Goal: Information Seeking & Learning: Learn about a topic

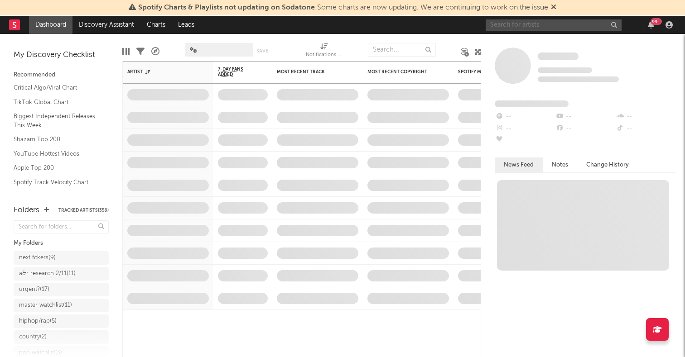
click at [499, 21] on input "text" at bounding box center [554, 24] width 136 height 11
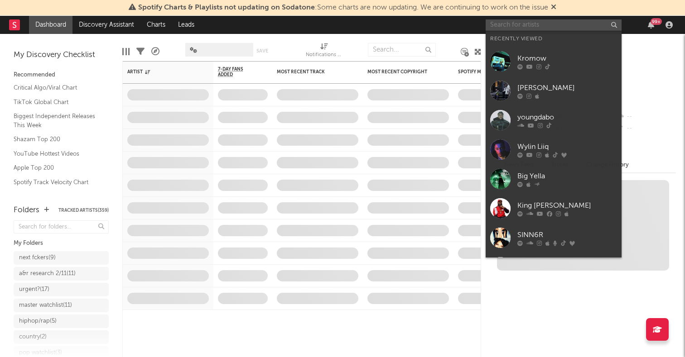
paste input "[PERSON_NAME]"
type input "[PERSON_NAME]"
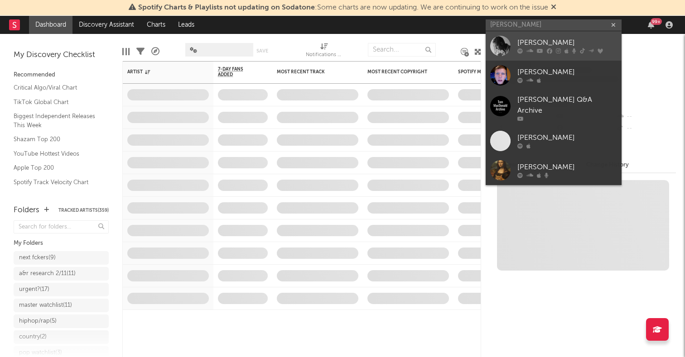
click at [499, 46] on div at bounding box center [500, 46] width 20 height 20
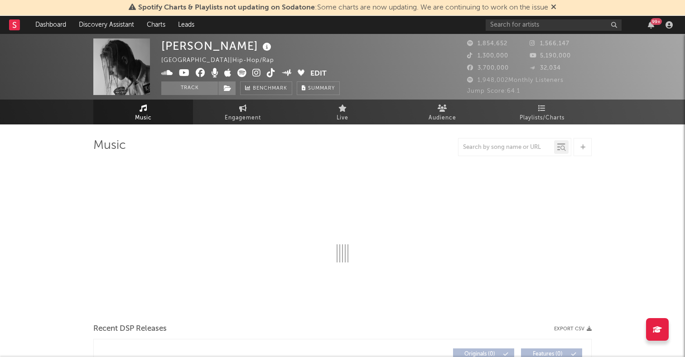
select select "6m"
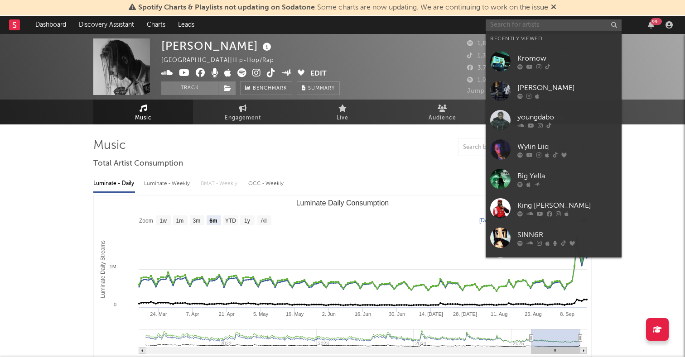
click at [526, 21] on input "text" at bounding box center [554, 24] width 136 height 11
paste input "[URL][DOMAIN_NAME]"
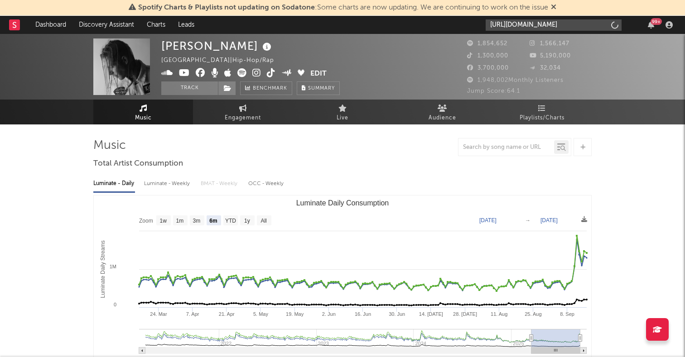
type input "[URL][DOMAIN_NAME]"
click at [494, 49] on div "1,854,652" at bounding box center [498, 44] width 63 height 11
click at [527, 31] on div "[URL][DOMAIN_NAME] 99 +" at bounding box center [581, 25] width 190 height 18
click at [527, 26] on input "[URL][DOMAIN_NAME]" at bounding box center [554, 24] width 136 height 11
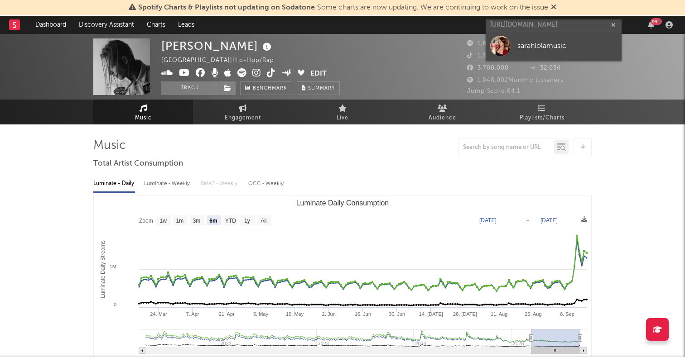
click at [498, 45] on div at bounding box center [500, 46] width 20 height 20
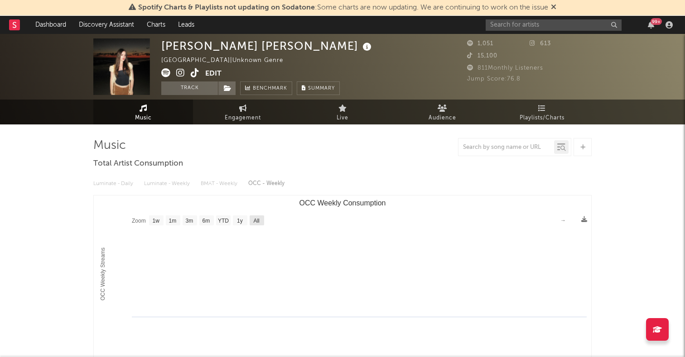
click at [256, 218] on text "All" at bounding box center [256, 221] width 6 height 6
select select "All"
click at [165, 71] on icon at bounding box center [165, 72] width 9 height 9
click at [527, 25] on input "text" at bounding box center [554, 24] width 136 height 11
paste input "Teddy Failure"
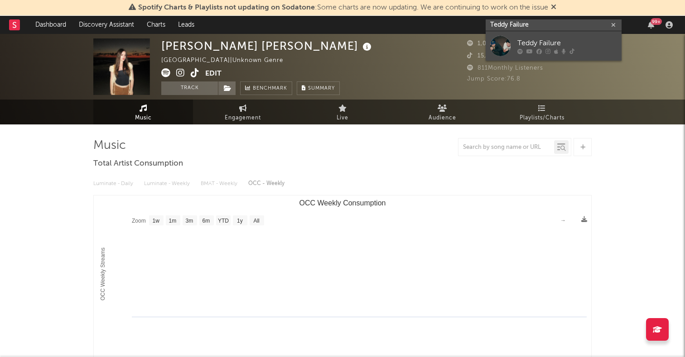
type input "Teddy Failure"
click at [497, 48] on div at bounding box center [500, 46] width 20 height 20
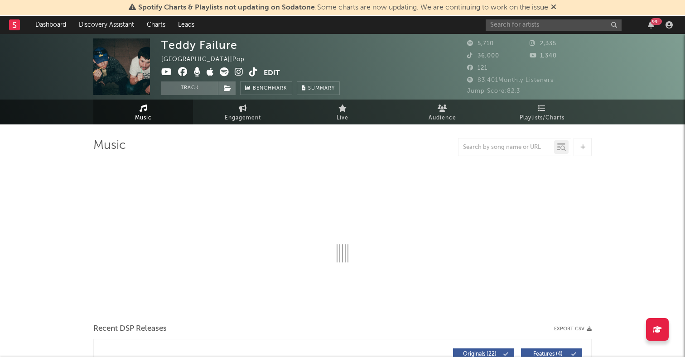
select select "6m"
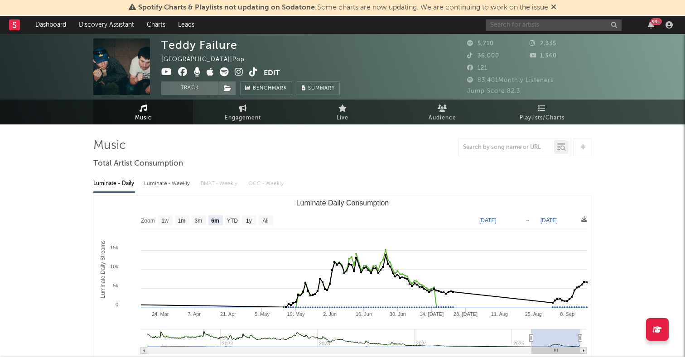
click at [505, 24] on input "text" at bounding box center [554, 24] width 136 height 11
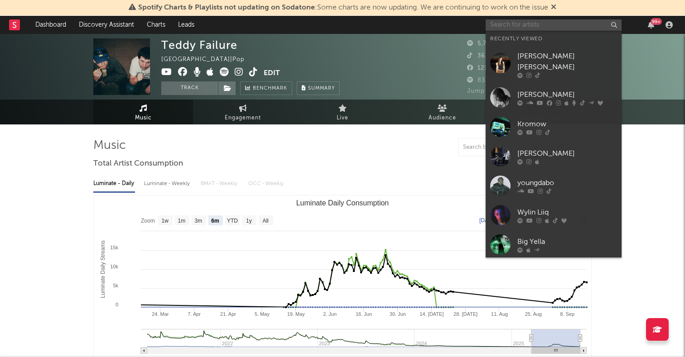
paste input "Yanated"
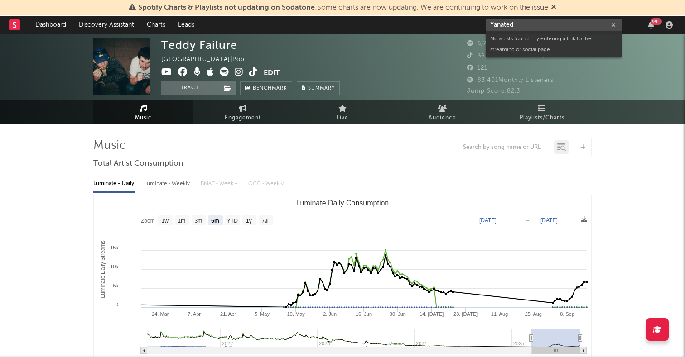
click at [540, 28] on input "Yanated" at bounding box center [554, 24] width 136 height 11
click at [519, 21] on input "Yanated" at bounding box center [554, 24] width 136 height 11
paste input "[PERSON_NAME]"
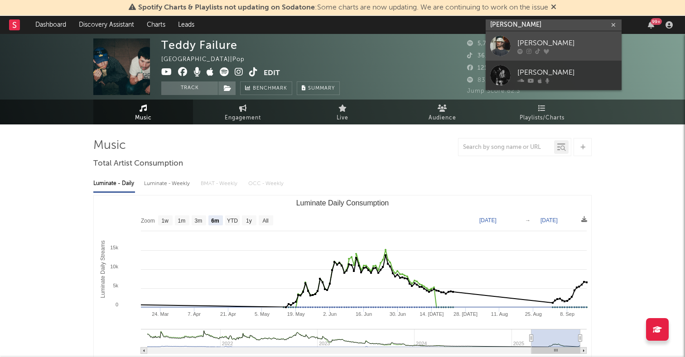
type input "[PERSON_NAME]"
click at [501, 43] on div at bounding box center [500, 46] width 20 height 20
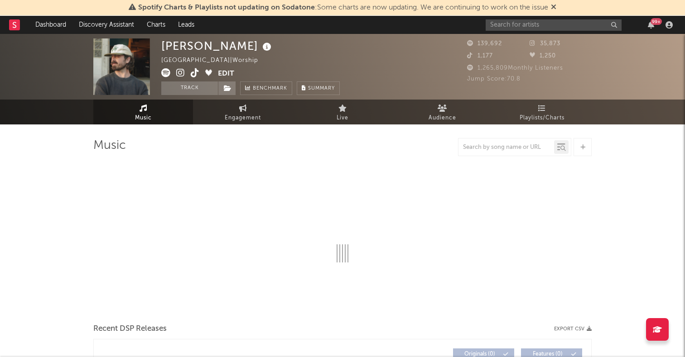
select select "6m"
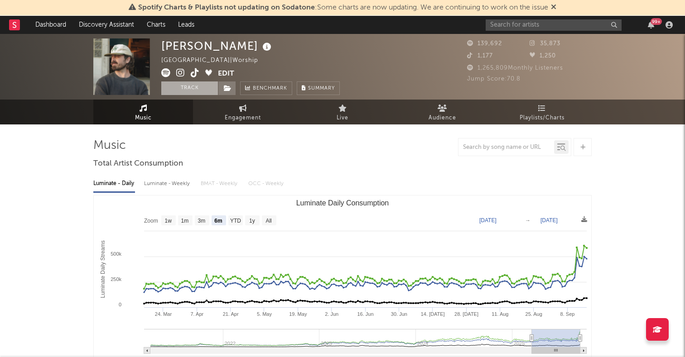
click at [184, 88] on button "Track" at bounding box center [189, 89] width 57 height 14
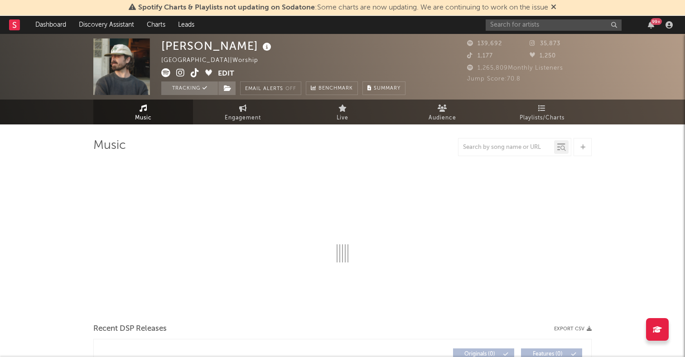
click at [166, 72] on icon at bounding box center [165, 72] width 9 height 9
select select "6m"
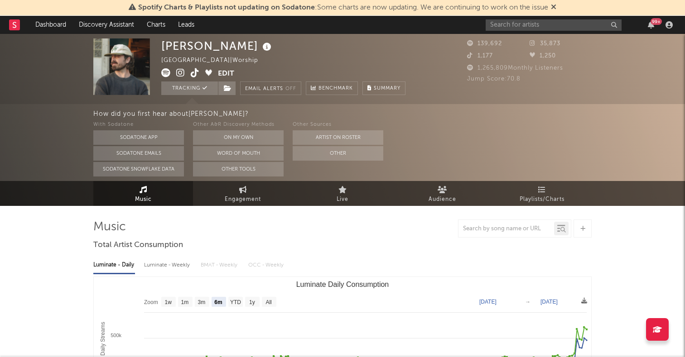
click at [184, 73] on icon at bounding box center [180, 72] width 9 height 9
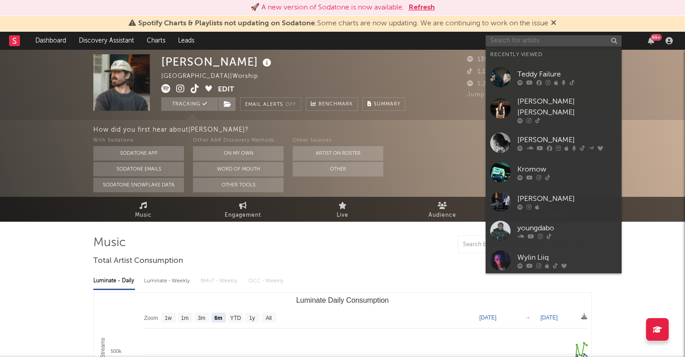
click at [506, 38] on input "text" at bounding box center [554, 40] width 136 height 11
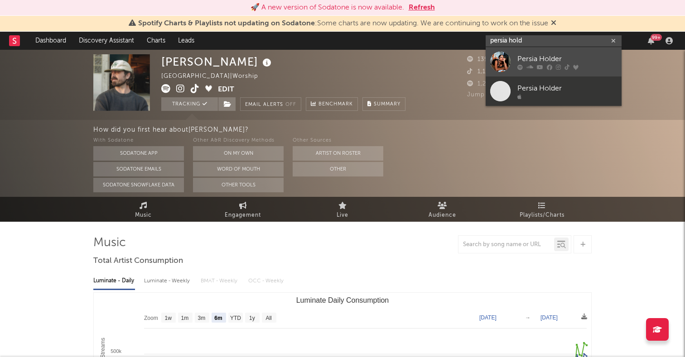
type input "persia hold"
click at [501, 61] on div at bounding box center [500, 62] width 20 height 20
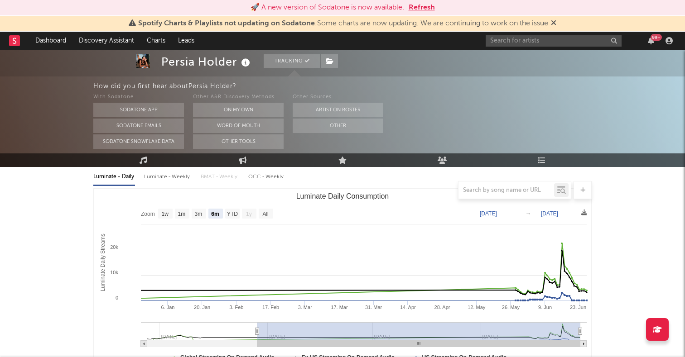
scroll to position [114, 0]
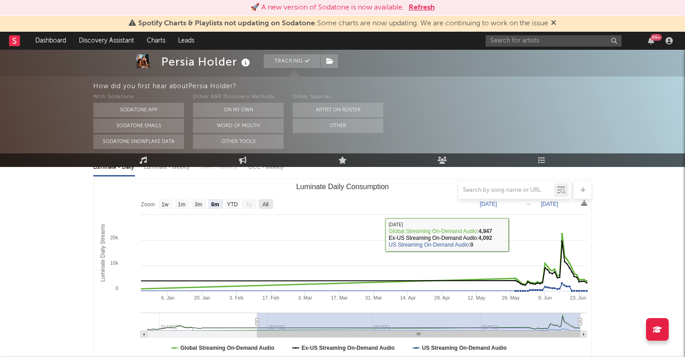
click at [263, 203] on text "All" at bounding box center [265, 205] width 6 height 6
select select "All"
type input "[DATE]"
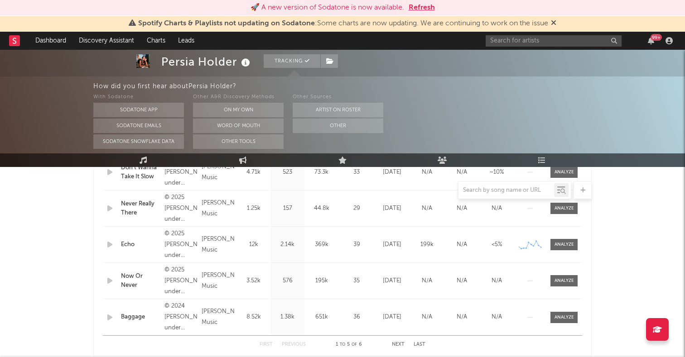
scroll to position [429, 0]
